Goal: Navigation & Orientation: Find specific page/section

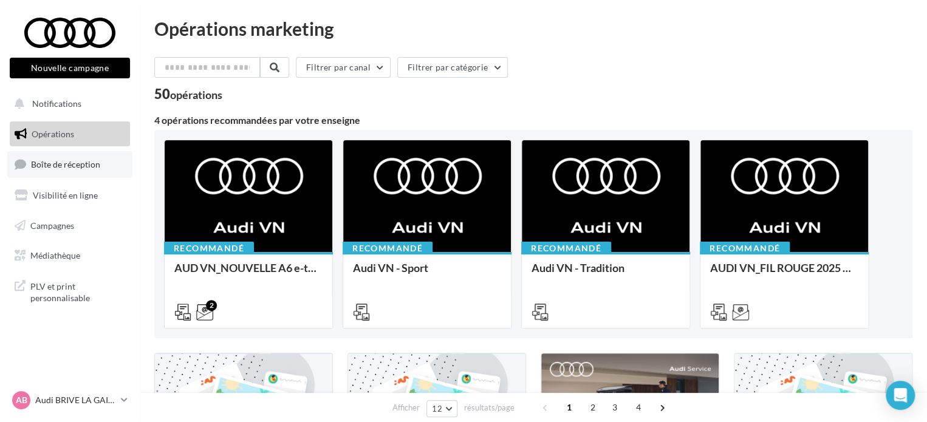
click at [97, 167] on span "Boîte de réception" at bounding box center [65, 164] width 69 height 10
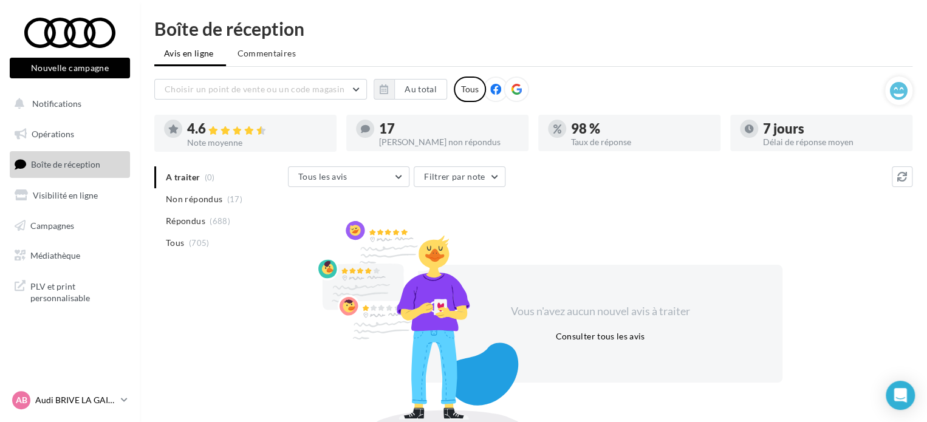
click at [101, 396] on p "Audi BRIVE LA GAILLARDE" at bounding box center [75, 400] width 81 height 12
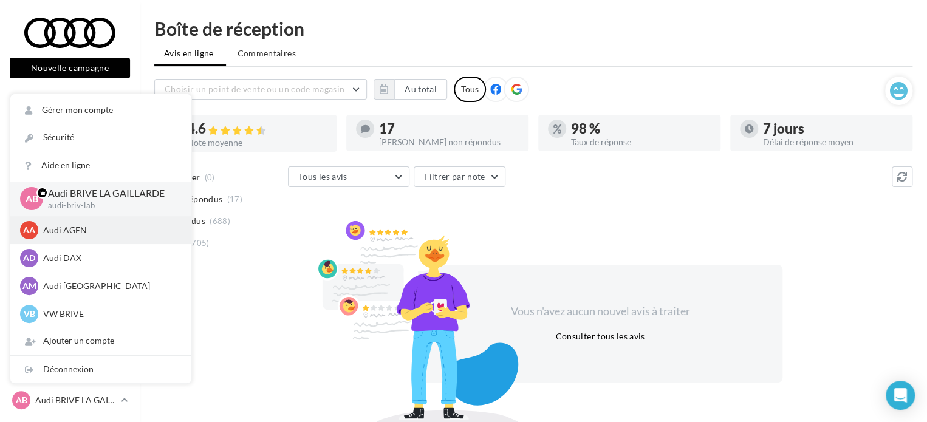
click at [109, 239] on div "AA Audi AGEN audi-agen-lab" at bounding box center [100, 230] width 181 height 28
click at [99, 231] on p "Audi AGEN" at bounding box center [110, 230] width 134 height 12
